Goal: Transaction & Acquisition: Purchase product/service

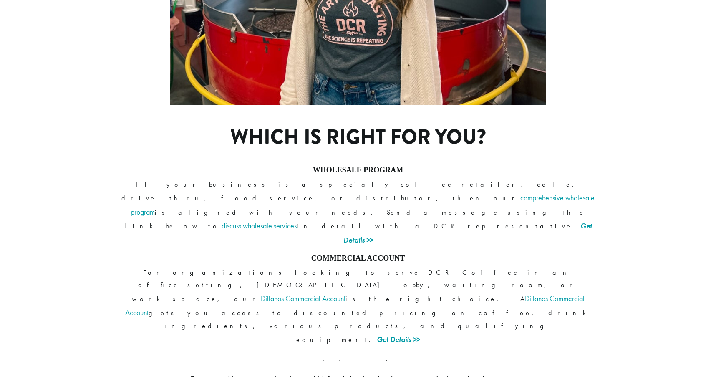
scroll to position [595, 0]
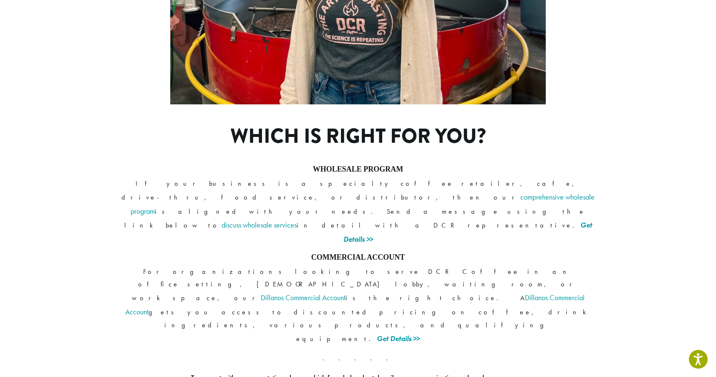
click at [455, 220] on link "Get Details >>" at bounding box center [467, 232] width 249 height 24
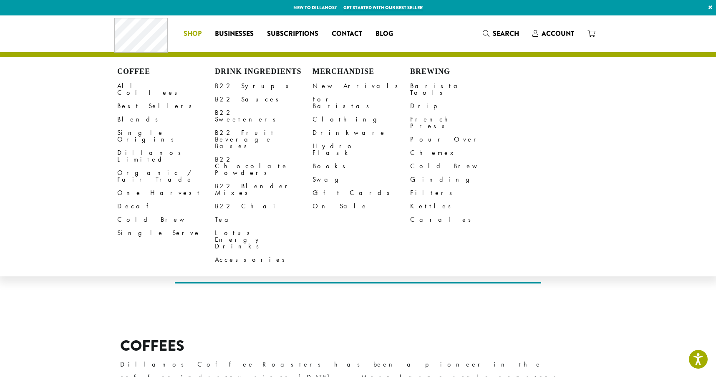
click at [195, 33] on span "Shop" at bounding box center [192, 34] width 18 height 10
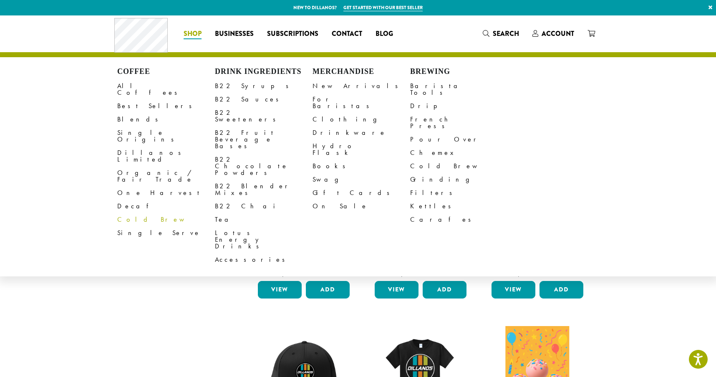
click at [130, 213] on link "Cold Brew" at bounding box center [166, 219] width 98 height 13
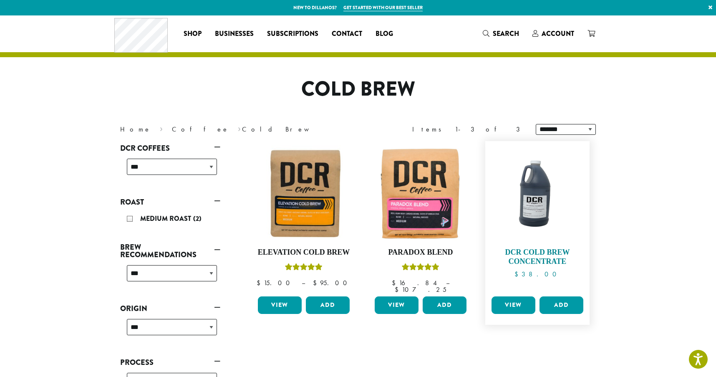
click at [541, 200] on img at bounding box center [537, 193] width 96 height 96
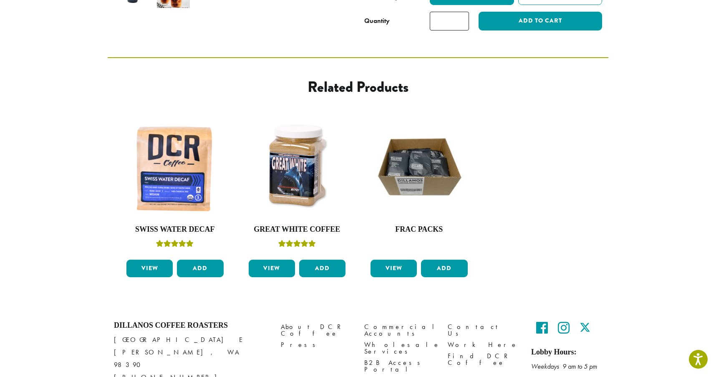
scroll to position [334, 0]
